Goal: Book appointment/travel/reservation

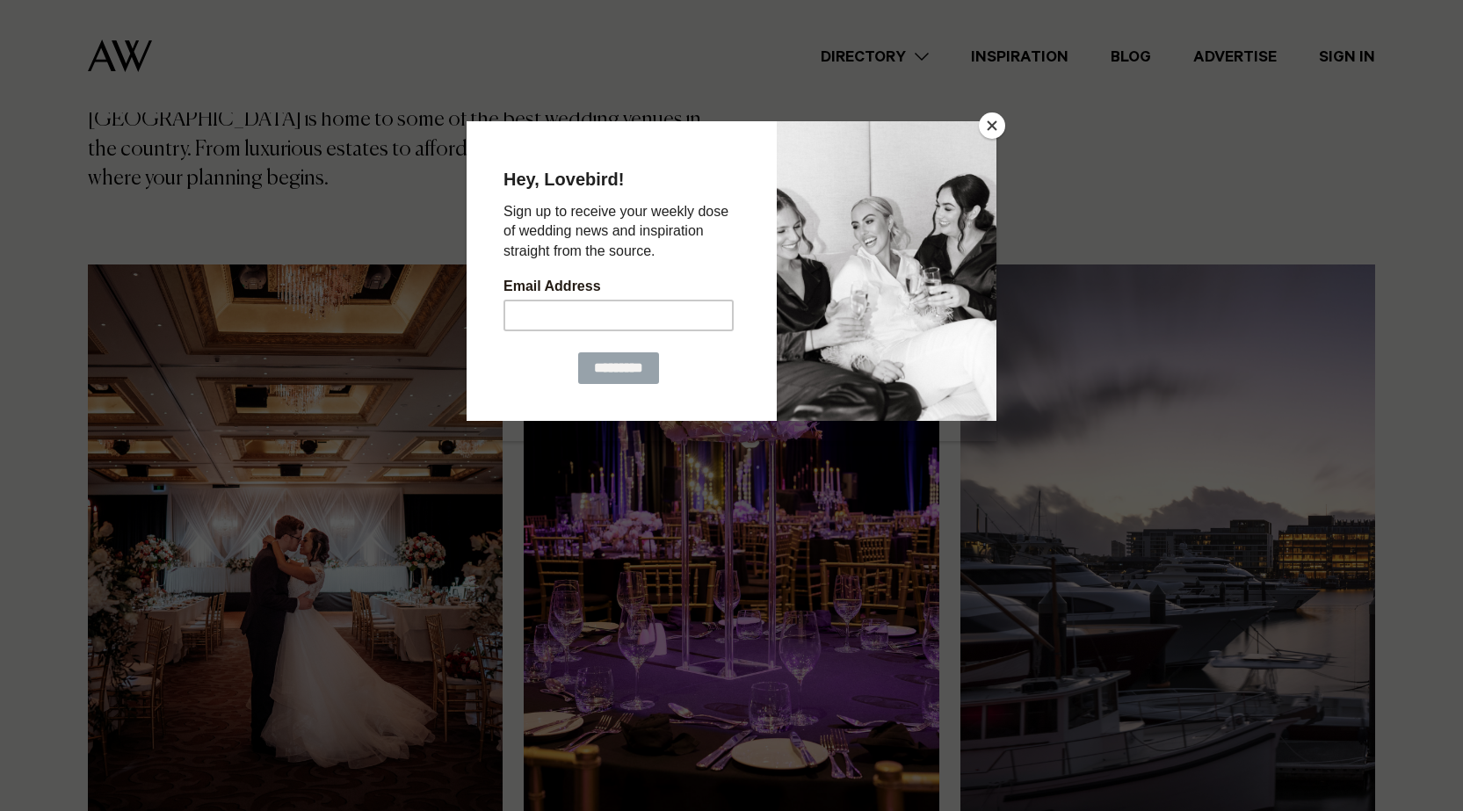
scroll to position [527, 0]
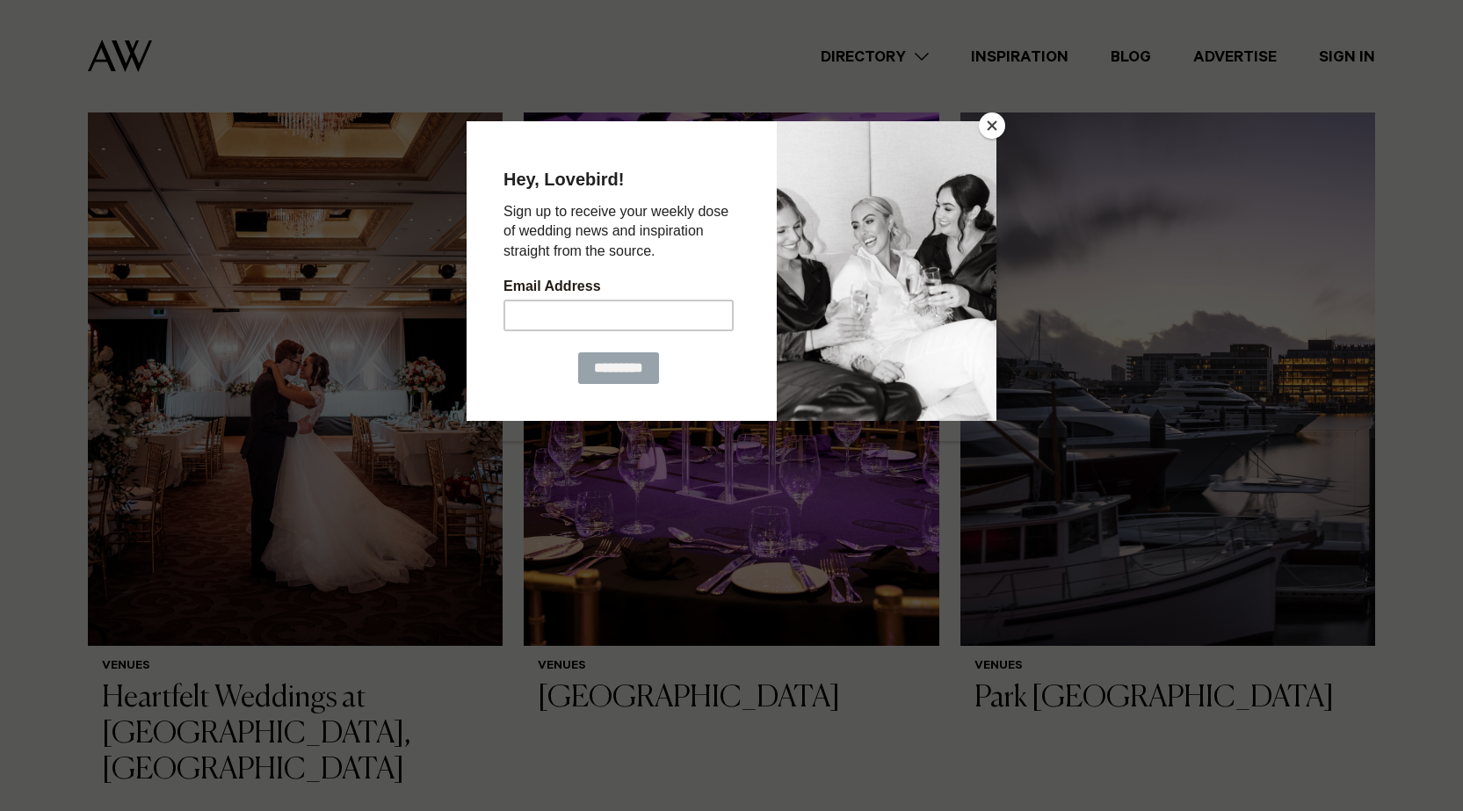
click at [995, 110] on div at bounding box center [731, 405] width 1463 height 811
click at [994, 129] on button "Close" at bounding box center [992, 125] width 26 height 26
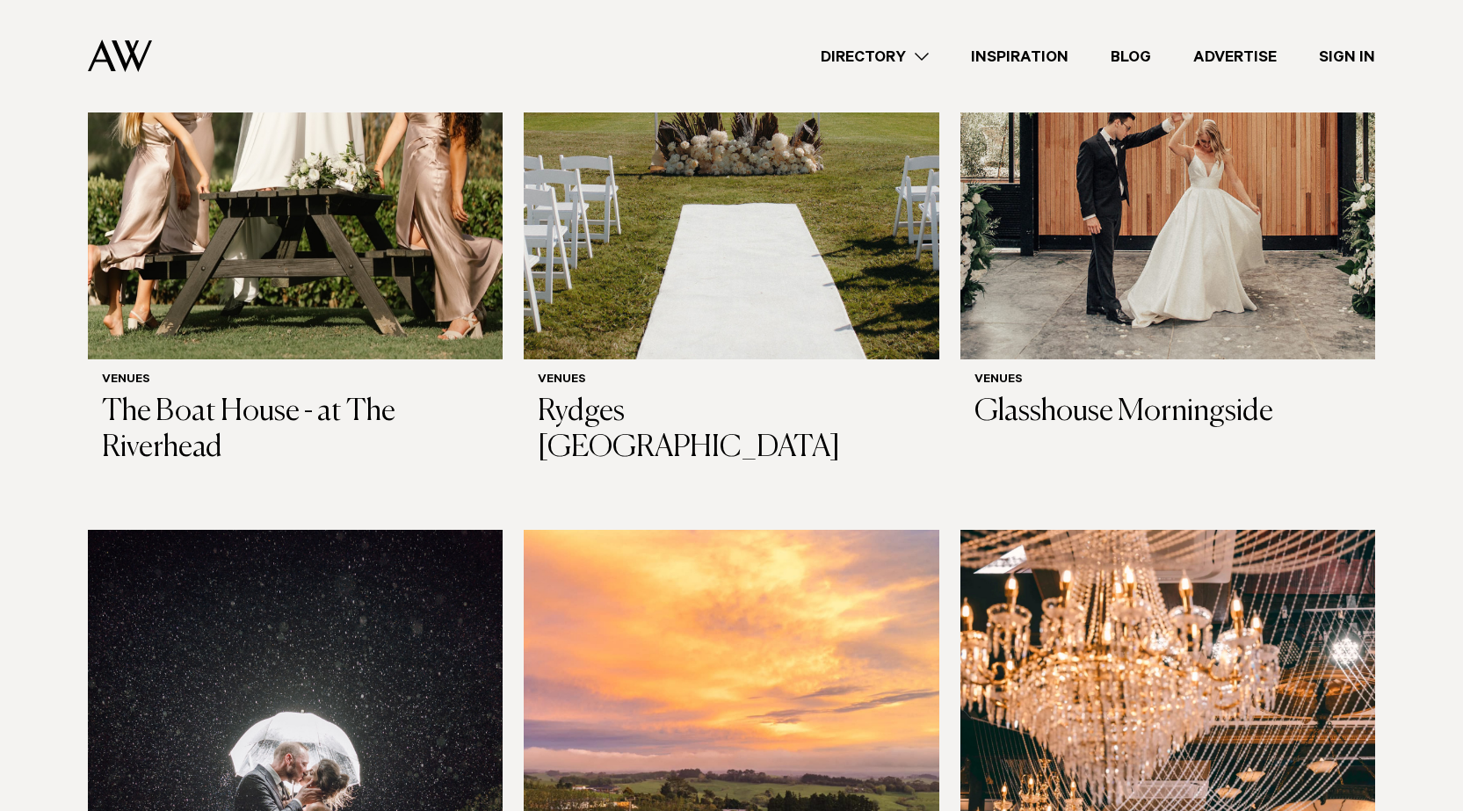
scroll to position [2285, 0]
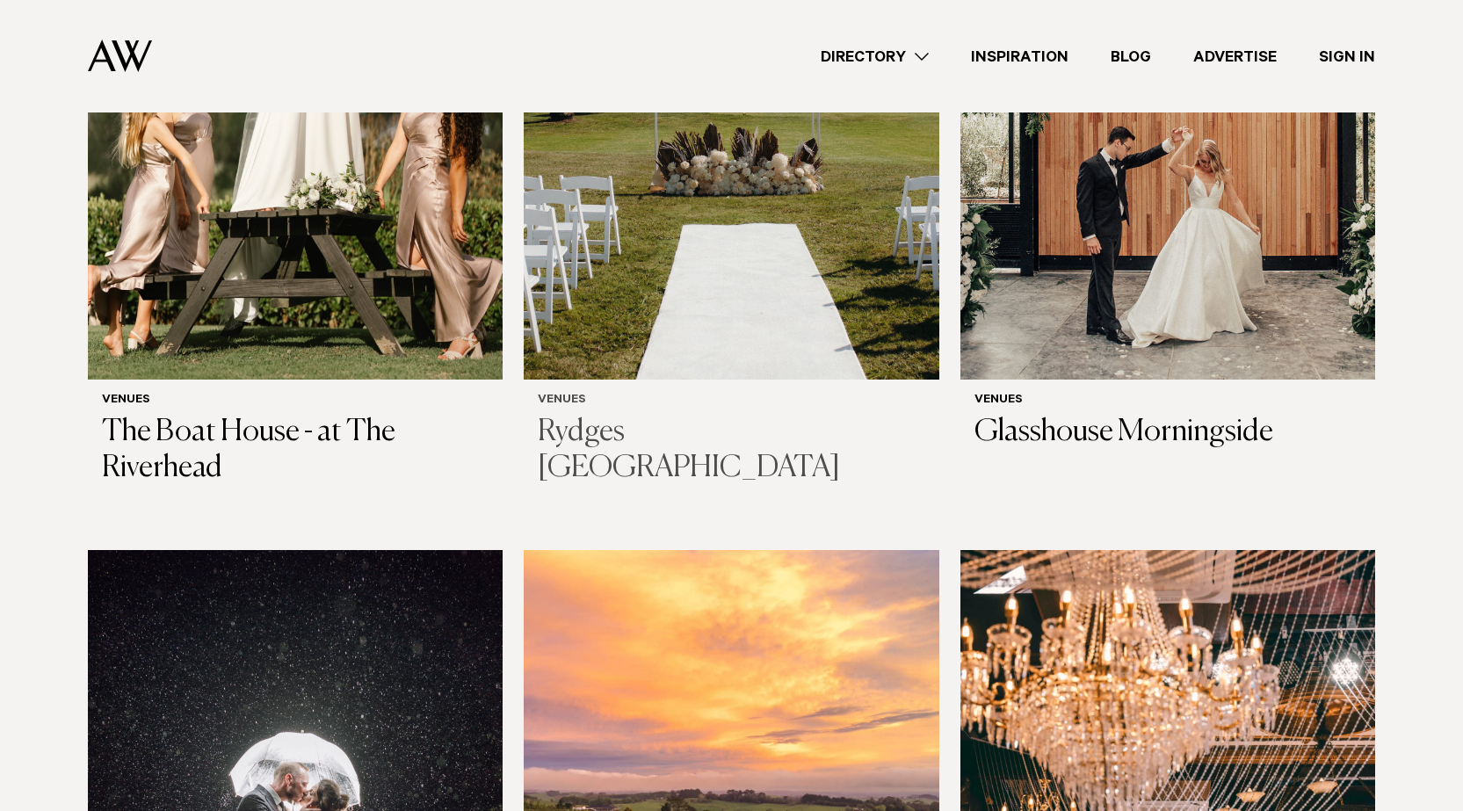
click at [725, 487] on h3 "Rydges [GEOGRAPHIC_DATA]" at bounding box center [731, 451] width 387 height 72
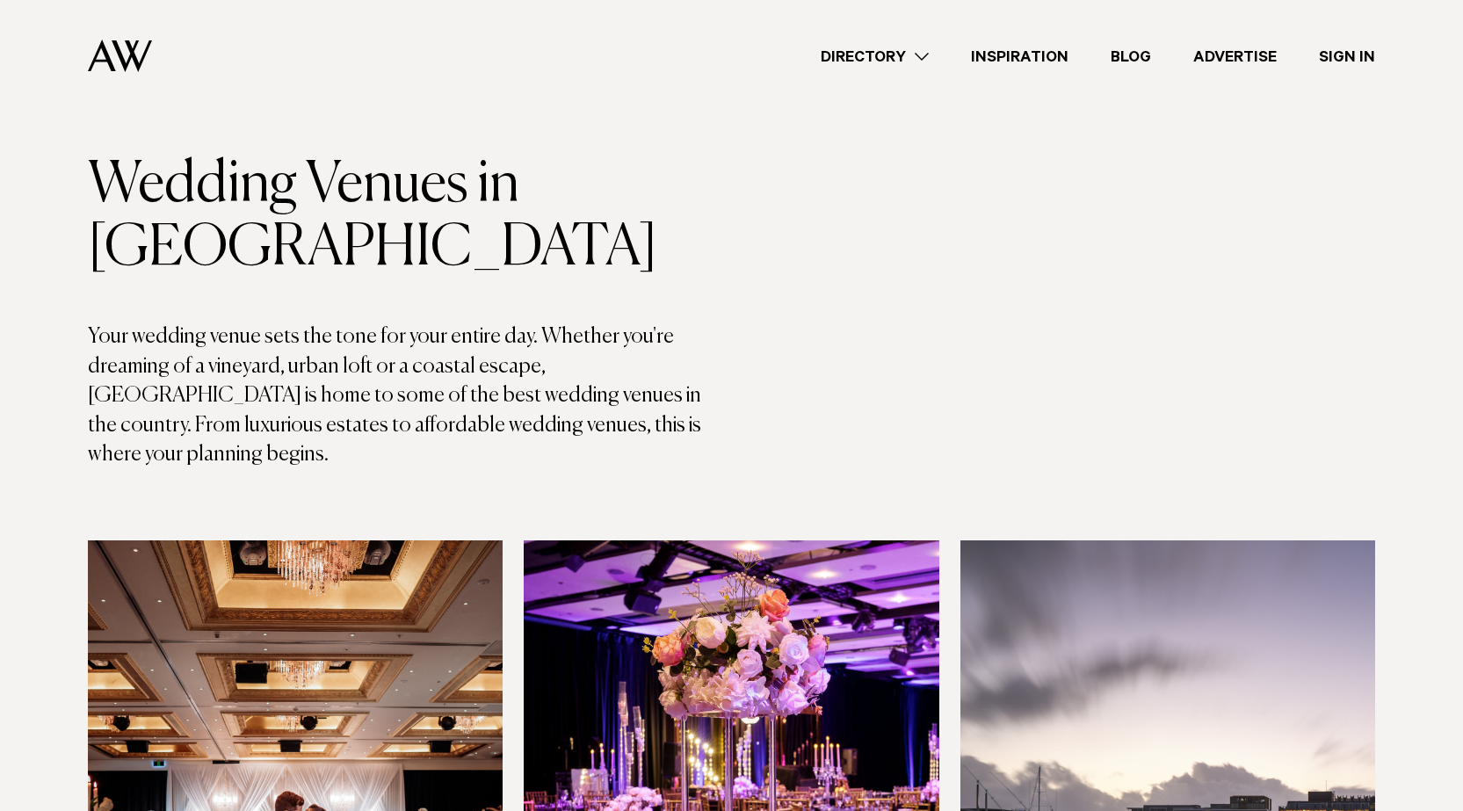
scroll to position [0, 0]
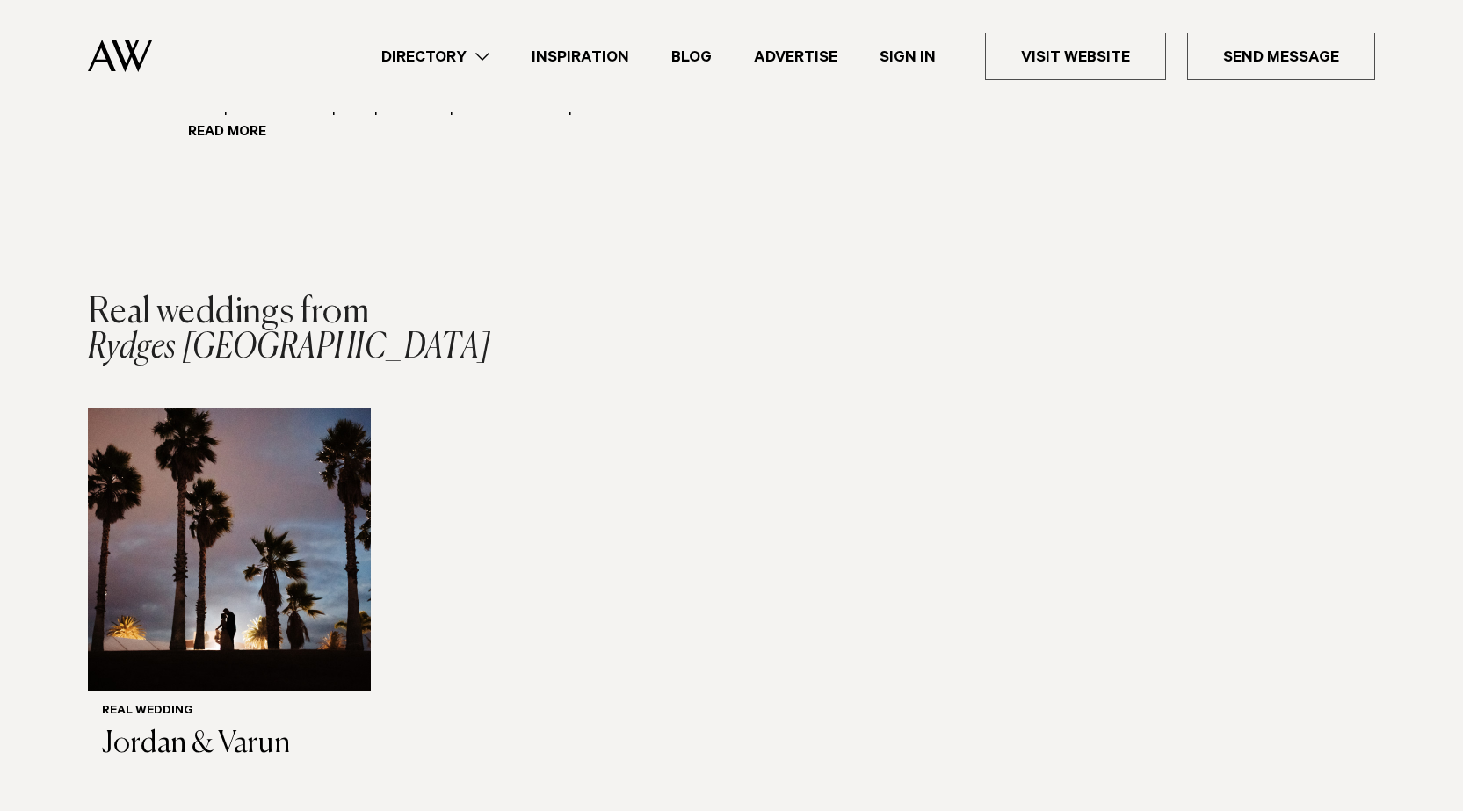
scroll to position [1845, 0]
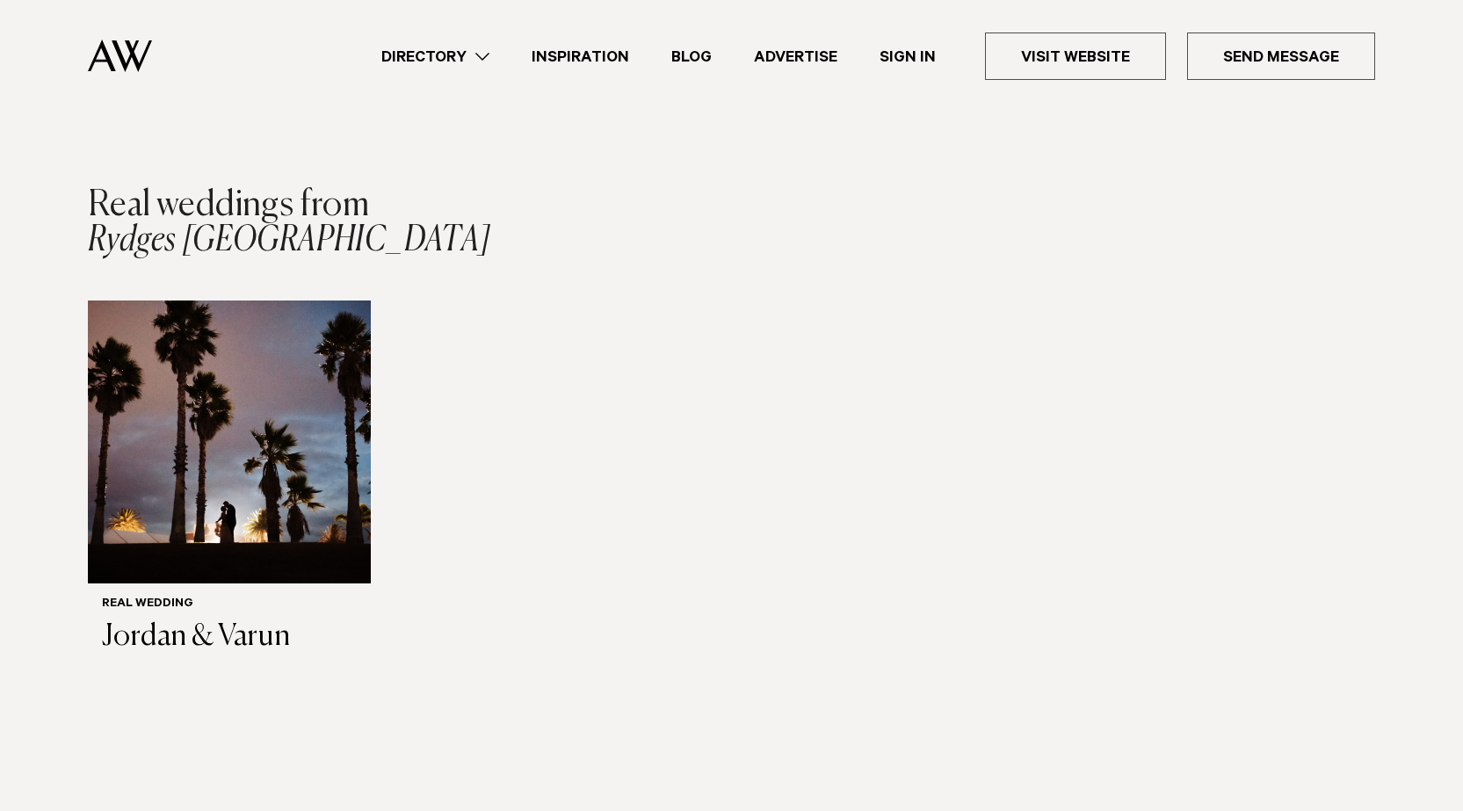
click at [246, 40] on button "Read more" at bounding box center [266, 26] width 158 height 26
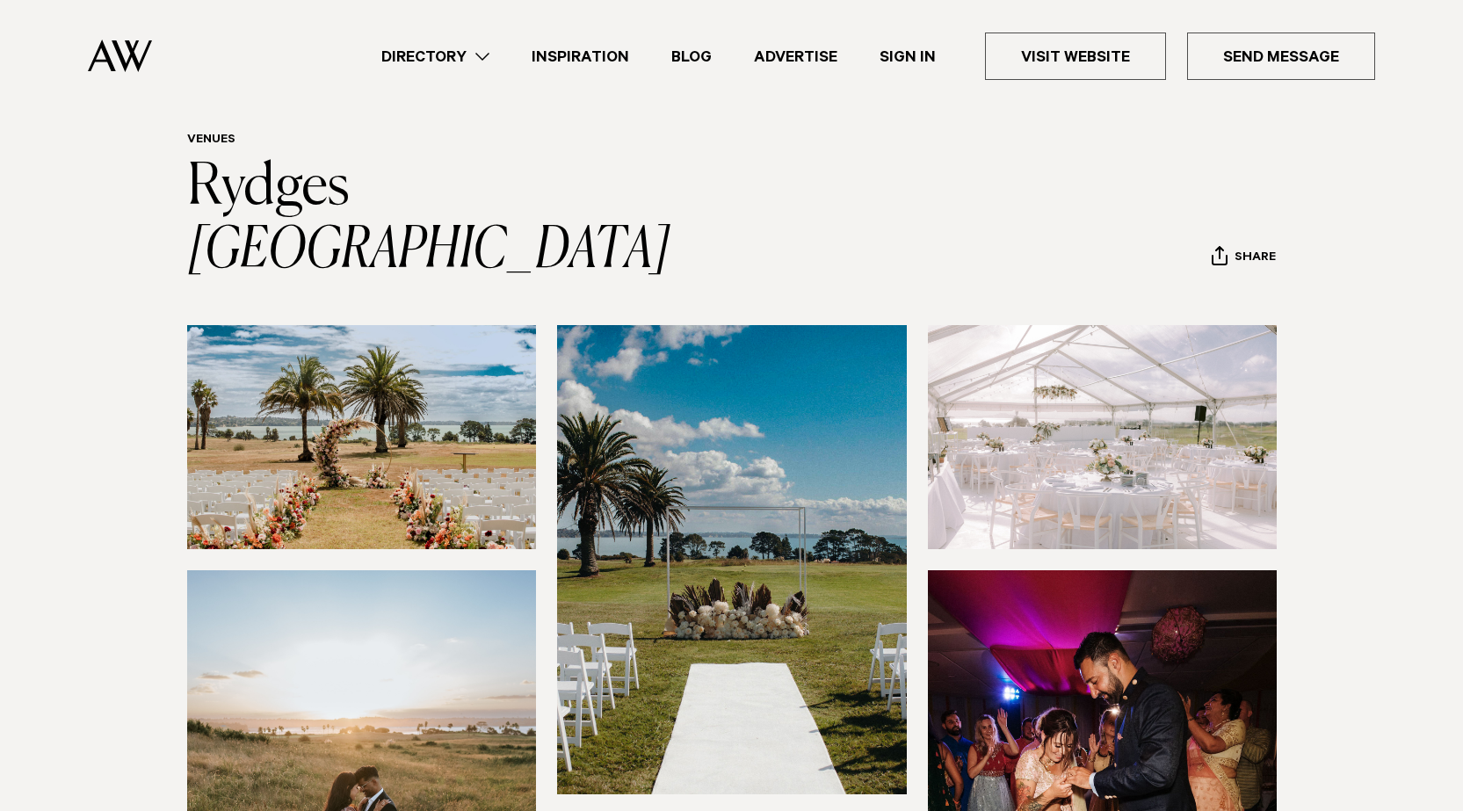
scroll to position [0, 0]
